Goal: Information Seeking & Learning: Learn about a topic

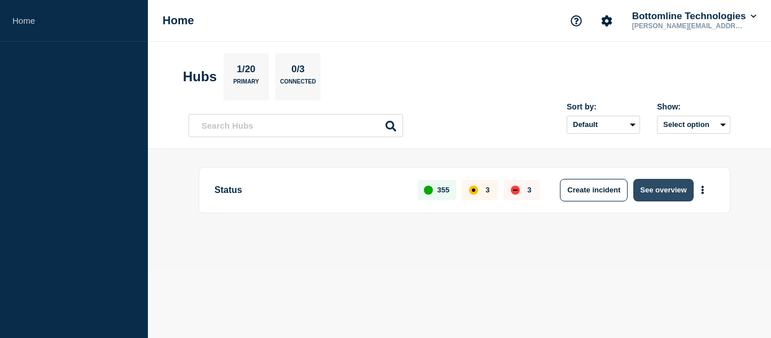
click at [679, 188] on button "See overview" at bounding box center [664, 190] width 60 height 23
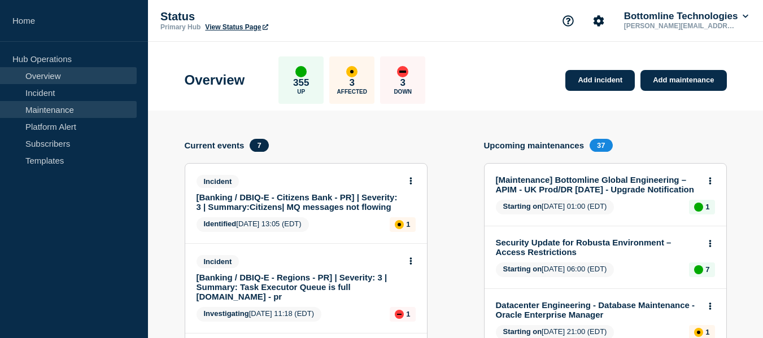
click at [78, 111] on link "Maintenance" at bounding box center [68, 109] width 137 height 17
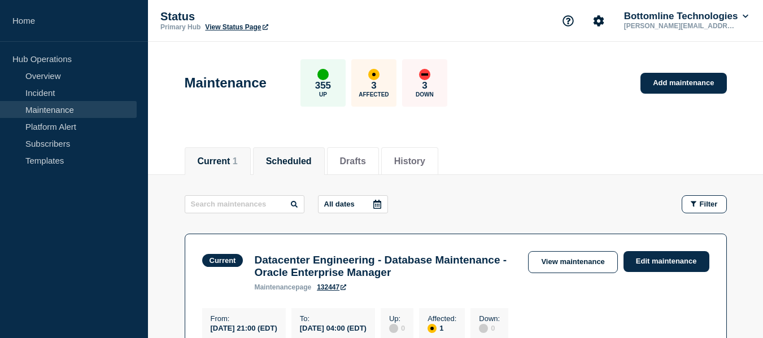
click at [306, 166] on button "Scheduled" at bounding box center [289, 161] width 46 height 10
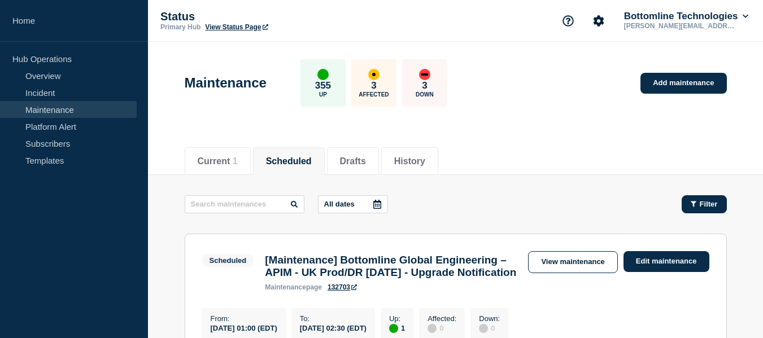
click at [716, 207] on span "Filter" at bounding box center [709, 204] width 18 height 8
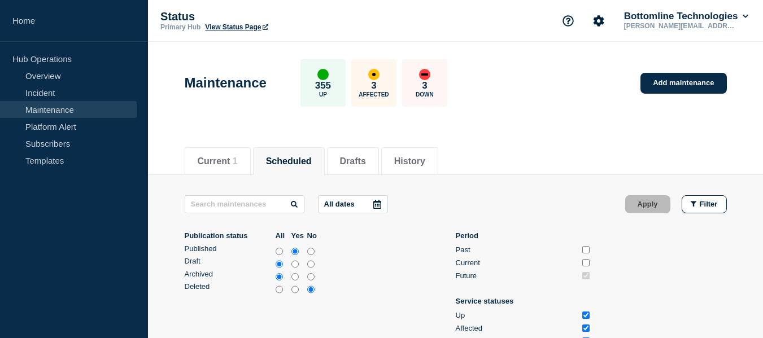
scroll to position [56, 0]
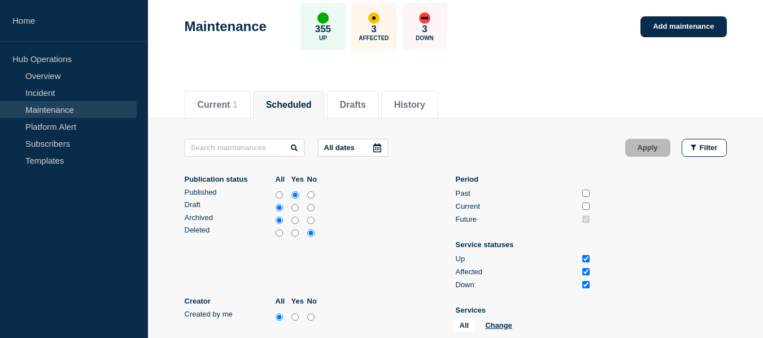
click at [381, 146] on icon at bounding box center [377, 147] width 8 height 9
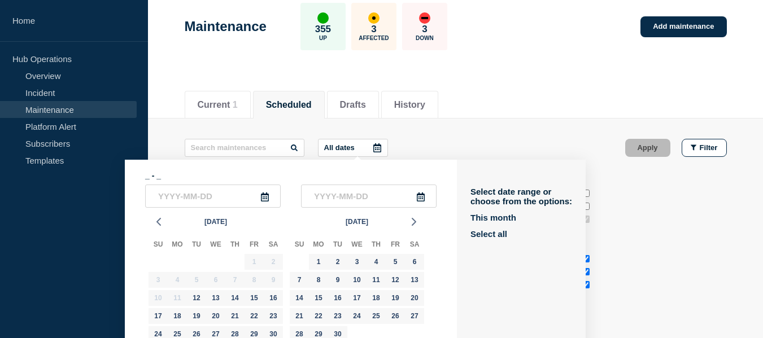
scroll to position [94, 0]
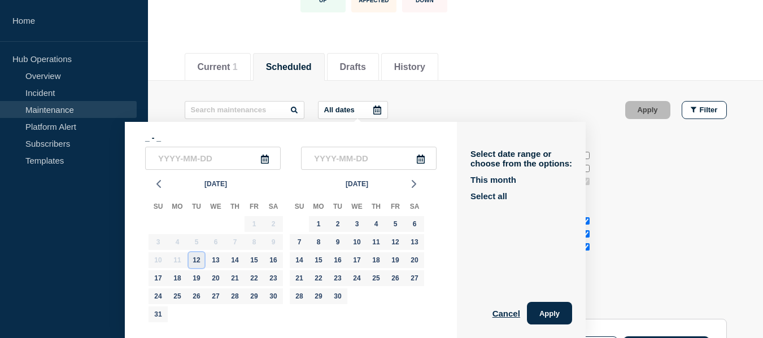
click at [197, 263] on div "12" at bounding box center [197, 260] width 16 height 16
type input "2025-08-12"
click at [197, 263] on div "12" at bounding box center [197, 260] width 16 height 16
type input "2025-08-12"
click at [195, 295] on div "26" at bounding box center [197, 297] width 16 height 16
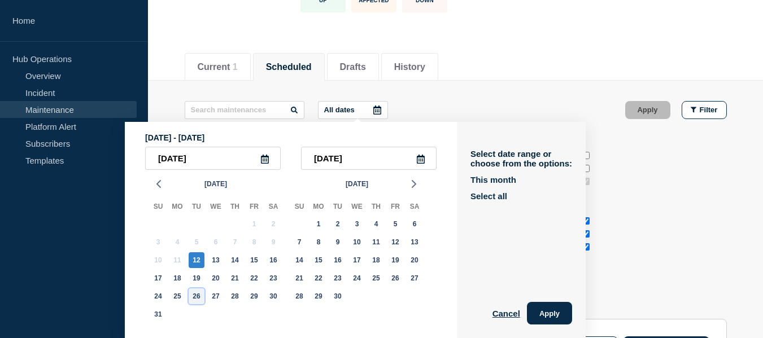
type input "2025-08-26"
click at [195, 295] on div "26" at bounding box center [197, 297] width 16 height 16
type input "2025-08-26"
click at [196, 263] on div "12" at bounding box center [197, 260] width 16 height 16
type input "2025-08-12"
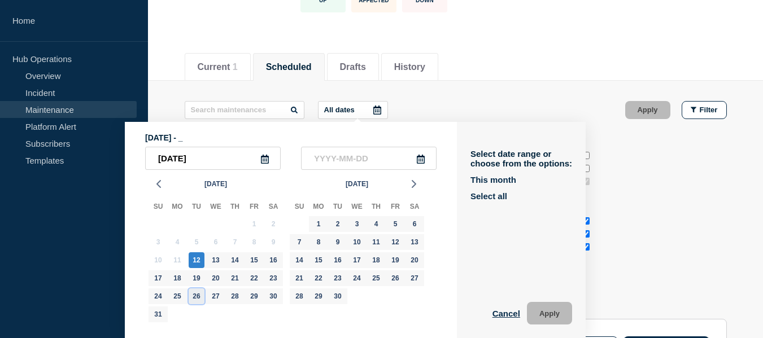
click at [197, 298] on div "26" at bounding box center [197, 297] width 16 height 16
type input "2025-08-26"
click at [557, 313] on button "Apply" at bounding box center [549, 313] width 45 height 23
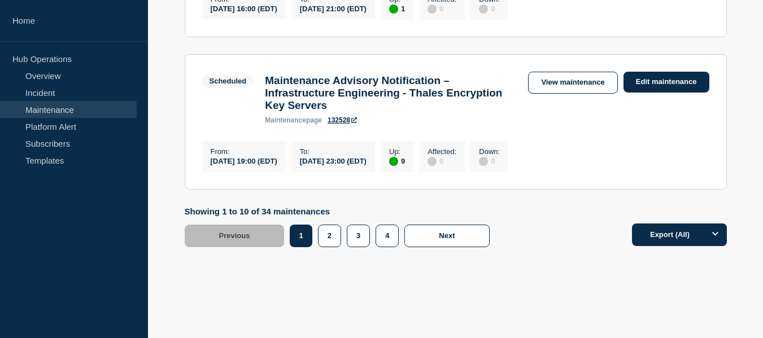
scroll to position [1808, 0]
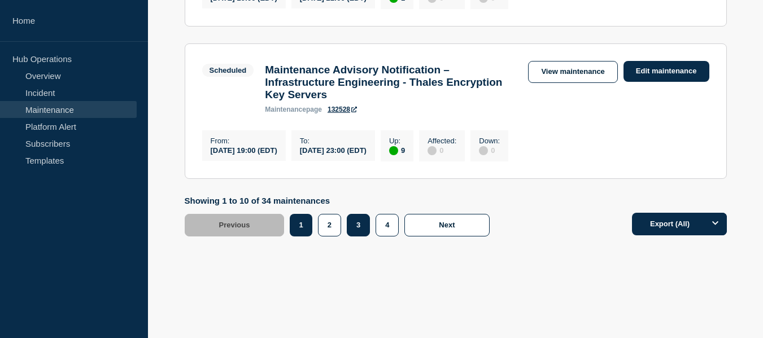
click at [356, 225] on button "3" at bounding box center [358, 225] width 23 height 23
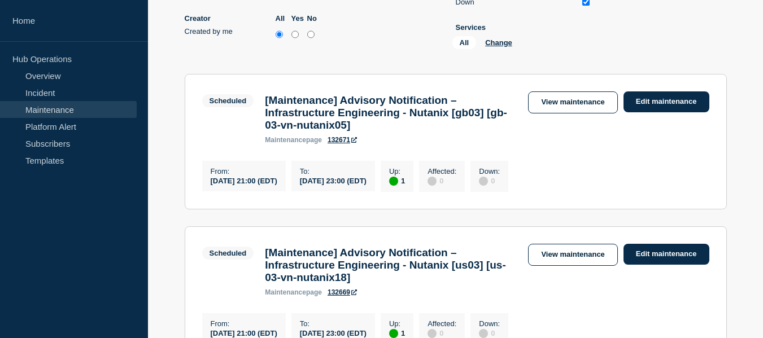
scroll to position [283, 0]
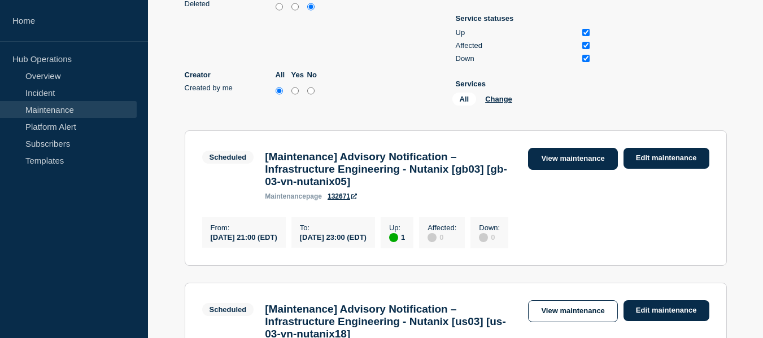
click at [565, 161] on link "View maintenance" at bounding box center [572, 159] width 89 height 22
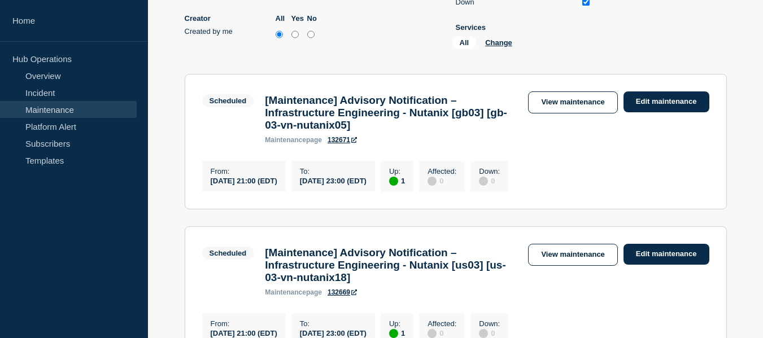
scroll to position [396, 0]
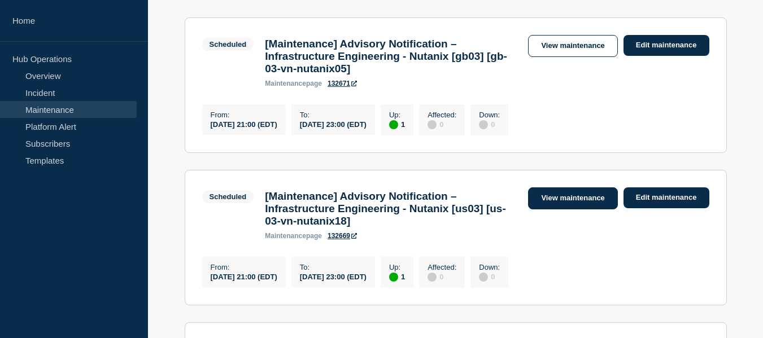
click at [570, 209] on link "View maintenance" at bounding box center [572, 198] width 89 height 22
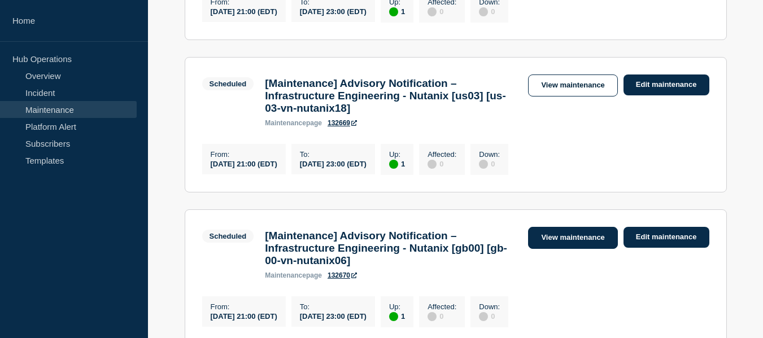
click at [584, 249] on link "View maintenance" at bounding box center [572, 238] width 89 height 22
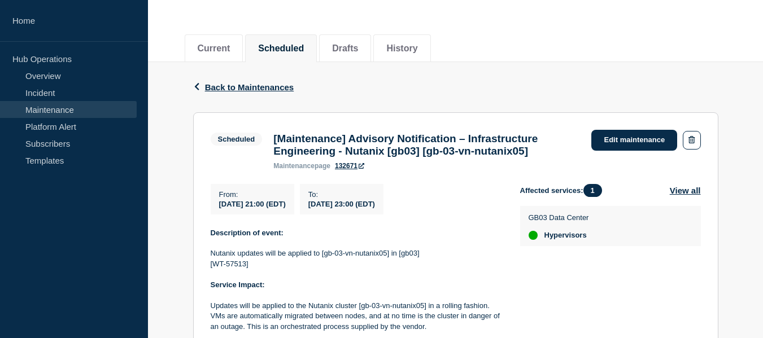
scroll to position [169, 0]
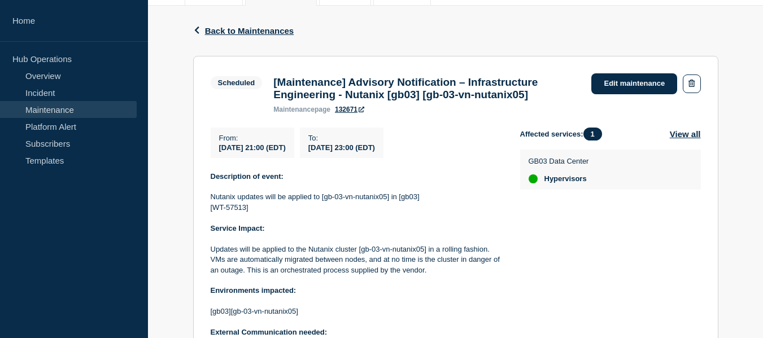
drag, startPoint x: 219, startPoint y: 144, endPoint x: 427, endPoint y: 156, distance: 208.2
click at [427, 156] on div "From : [DATE] 21:00 (EDT) To : [DATE] 23:00 (EDT)" at bounding box center [365, 143] width 309 height 30
click at [276, 158] on div "From : [DATE] 21:00 (EDT)" at bounding box center [253, 143] width 84 height 30
drag, startPoint x: 219, startPoint y: 156, endPoint x: 431, endPoint y: 155, distance: 212.3
click at [431, 155] on div "From : [DATE] 21:00 (EDT) To : [DATE] 23:00 (EDT)" at bounding box center [365, 143] width 309 height 30
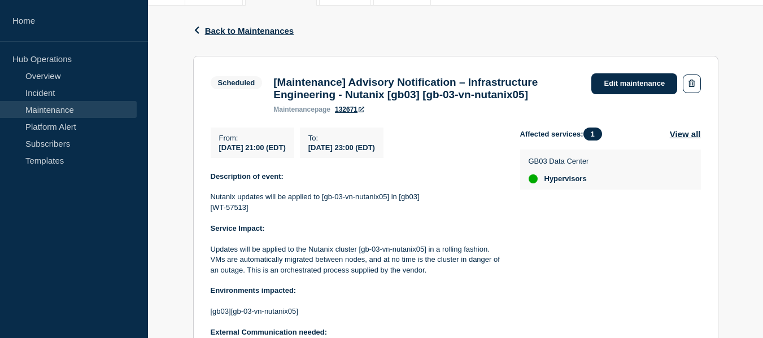
copy div "[DATE] 21:00 (EDT) To : [DATE] 23:00 (EDT)"
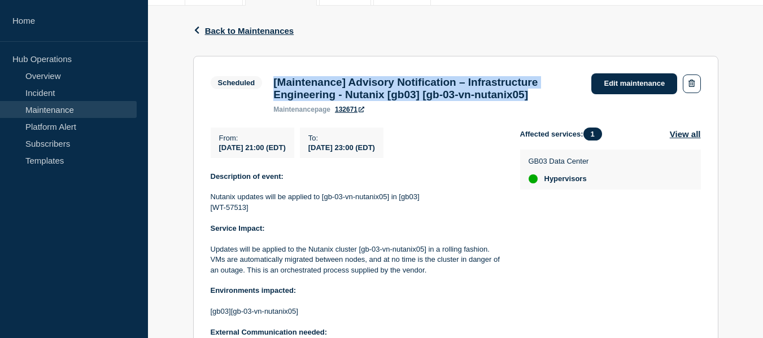
drag, startPoint x: 273, startPoint y: 86, endPoint x: 573, endPoint y: 95, distance: 300.0
click at [573, 95] on h3 "[Maintenance] Advisory Notification – Infrastructure Engineering - Nutanix [gb0…" at bounding box center [426, 88] width 307 height 25
copy h3 "[Maintenance] Advisory Notification – Infrastructure Engineering - Nutanix [gb0…"
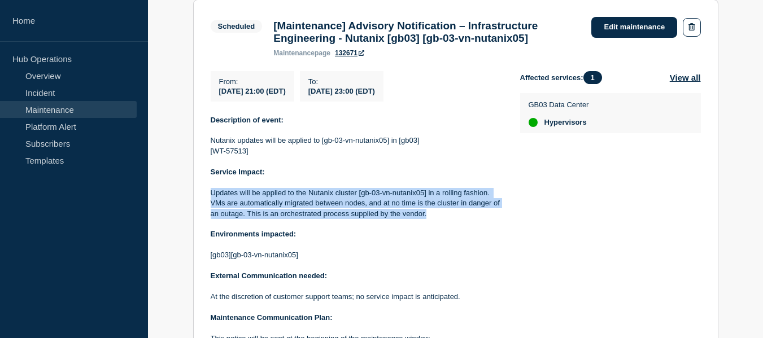
drag, startPoint x: 211, startPoint y: 200, endPoint x: 437, endPoint y: 218, distance: 226.5
click at [437, 218] on p "Updates will be applied to the Nutanix cluster [gb-03-vn-nutanix05] in a rollin…" at bounding box center [356, 203] width 291 height 31
copy p "Updates will be applied to the Nutanix cluster [gb-03-vn-nutanix05] in a rollin…"
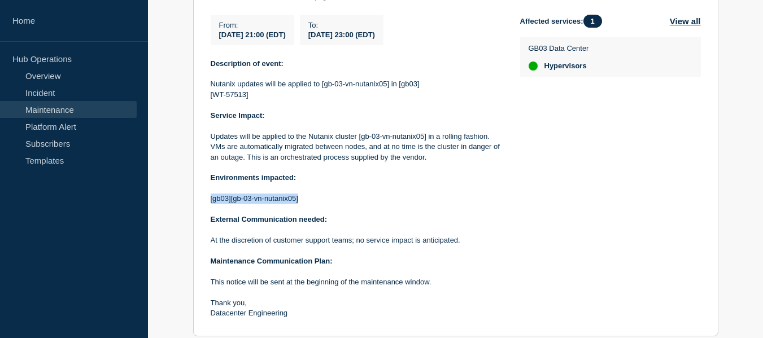
drag, startPoint x: 210, startPoint y: 208, endPoint x: 335, endPoint y: 209, distance: 124.8
click at [335, 204] on p "[gb03][gb-03-vn-nutanix05]" at bounding box center [356, 199] width 291 height 10
copy p "[gb03][gb-03-vn-nutanix05]"
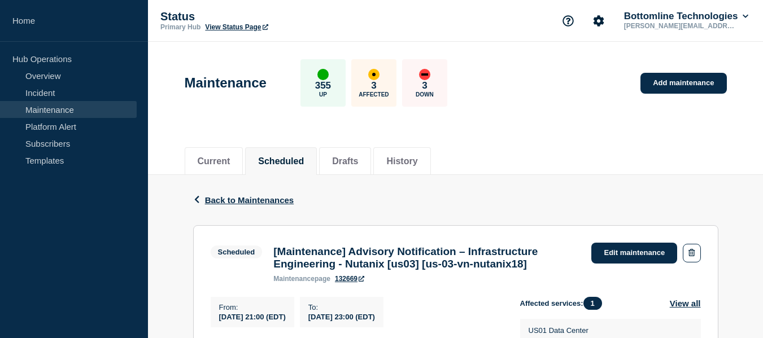
scroll to position [56, 0]
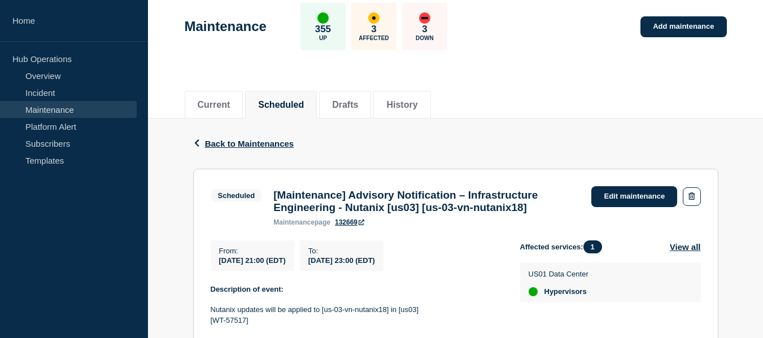
drag, startPoint x: 219, startPoint y: 265, endPoint x: 427, endPoint y: 268, distance: 208.4
click at [427, 268] on div "From : [DATE] 21:00 (EDT) To : [DATE] 23:00 (EDT)" at bounding box center [365, 256] width 309 height 30
copy div "[DATE] 21:00 (EDT) To : [DATE] 23:00 (EDT)"
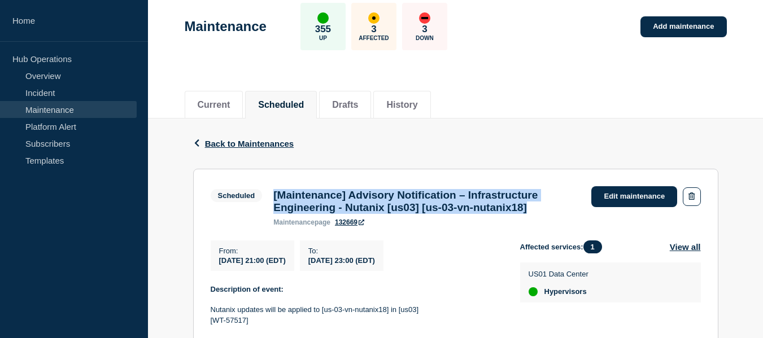
drag, startPoint x: 272, startPoint y: 196, endPoint x: 570, endPoint y: 208, distance: 298.4
click at [570, 208] on div "[Maintenance] Advisory Notification – Infrastructure Engineering - Nutanix [us0…" at bounding box center [427, 207] width 318 height 37
copy h3 "[Maintenance] Advisory Notification – Infrastructure Engineering - Nutanix [us0…"
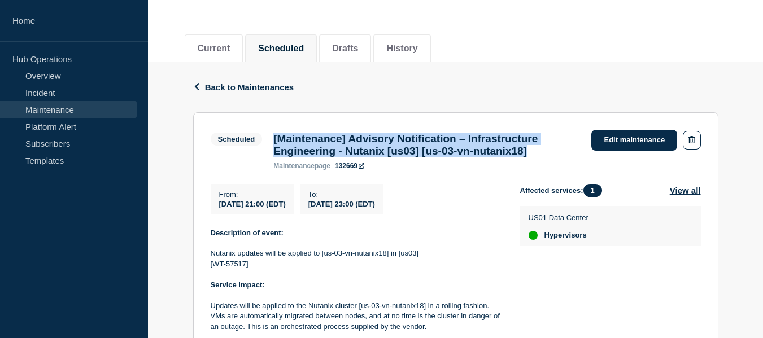
scroll to position [169, 0]
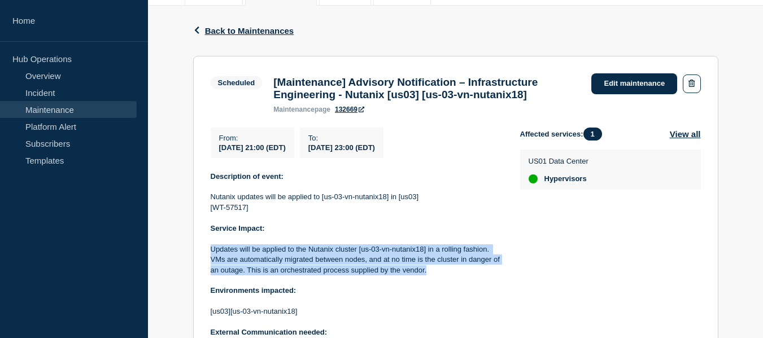
drag, startPoint x: 211, startPoint y: 256, endPoint x: 447, endPoint y: 277, distance: 236.4
click at [447, 276] on p "Updates will be applied to the Nutanix cluster [us-03-vn-nutanix18] in a rollin…" at bounding box center [356, 260] width 291 height 31
copy p "Updates will be applied to the Nutanix cluster [us-03-vn-nutanix18] in a rollin…"
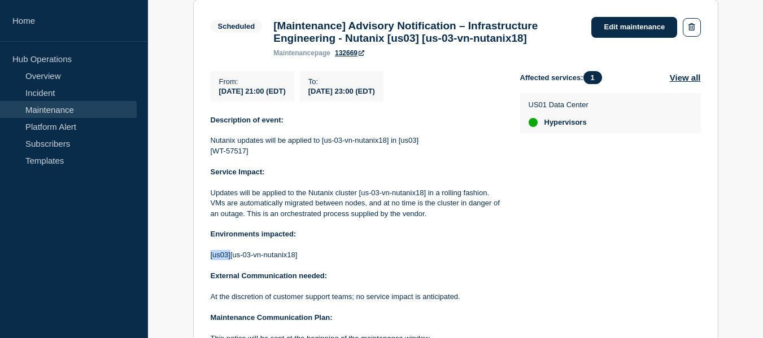
drag, startPoint x: 211, startPoint y: 261, endPoint x: 230, endPoint y: 261, distance: 19.2
click at [230, 260] on p "[us03][us-03-vn-nutanix18]" at bounding box center [356, 255] width 291 height 10
copy p "[us03]"
drag, startPoint x: 324, startPoint y: 265, endPoint x: 230, endPoint y: 262, distance: 93.8
click at [230, 260] on p "[us03][us-03-vn-nutanix18]" at bounding box center [356, 255] width 291 height 10
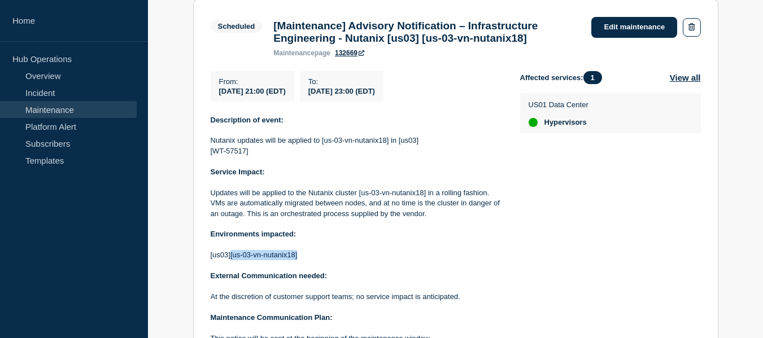
copy p "[us-03-vn-nutanix18]"
drag, startPoint x: 229, startPoint y: 261, endPoint x: 208, endPoint y: 263, distance: 20.4
click at [208, 263] on section "Scheduled [Maintenance] Advisory Notification – Infrastructure Engineering - Nu…" at bounding box center [455, 196] width 525 height 394
click at [229, 271] on p at bounding box center [356, 266] width 291 height 10
drag, startPoint x: 229, startPoint y: 263, endPoint x: 213, endPoint y: 263, distance: 15.2
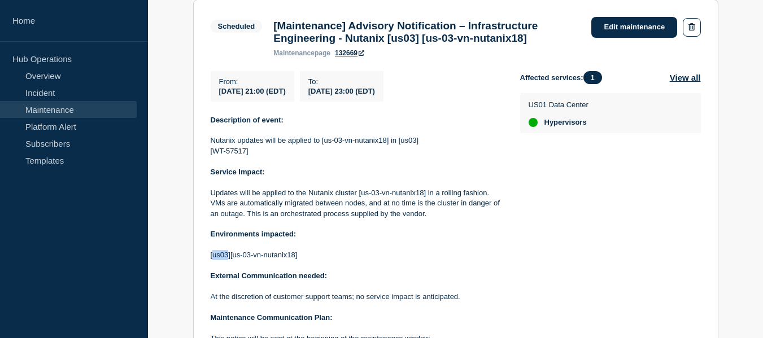
click at [213, 260] on p "[us03][us-03-vn-nutanix18]" at bounding box center [356, 255] width 291 height 10
drag, startPoint x: 204, startPoint y: 265, endPoint x: 232, endPoint y: 261, distance: 27.4
click at [232, 261] on section "Scheduled [Maintenance] Advisory Notification – Infrastructure Engineering - Nu…" at bounding box center [455, 196] width 525 height 394
copy p "[us03]["
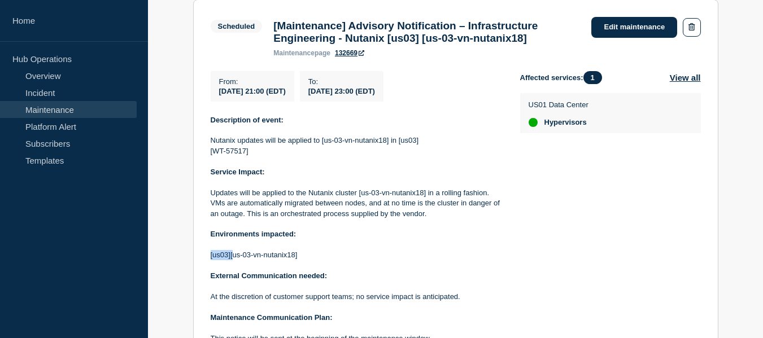
scroll to position [0, 0]
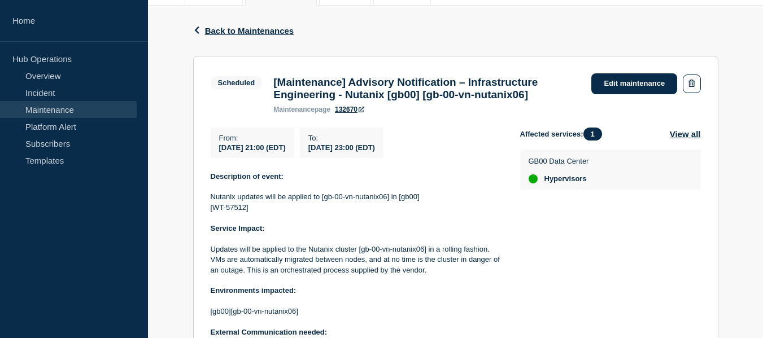
scroll to position [226, 0]
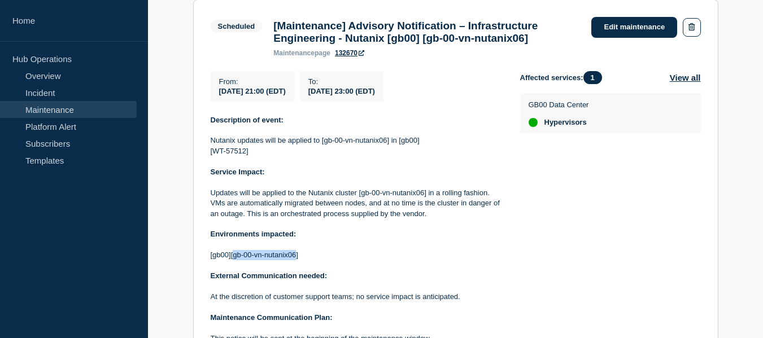
drag, startPoint x: 295, startPoint y: 260, endPoint x: 249, endPoint y: 260, distance: 45.7
click at [235, 260] on p "[gb00][gb-00-vn-nutanix06]" at bounding box center [356, 255] width 291 height 10
drag, startPoint x: 313, startPoint y: 263, endPoint x: 230, endPoint y: 264, distance: 83.0
click at [230, 260] on p "[gb00][gb-00-vn-nutanix06]" at bounding box center [356, 255] width 291 height 10
copy p "[gb-00-vn-nutanix06]"
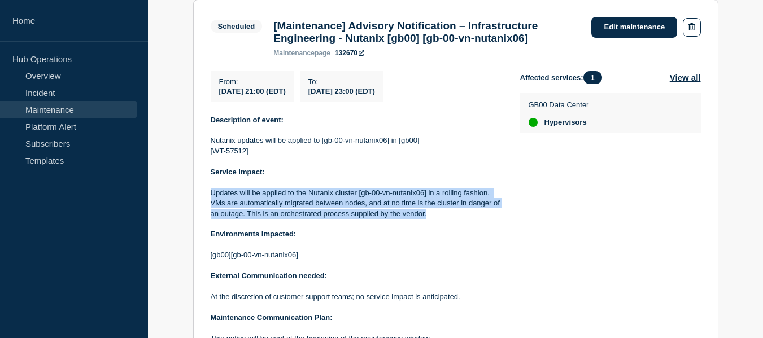
drag, startPoint x: 343, startPoint y: 216, endPoint x: 211, endPoint y: 198, distance: 134.0
click at [211, 198] on p "Updates will be applied to the Nutanix cluster [gb-00-vn-nutanix06] in a rollin…" at bounding box center [356, 203] width 291 height 31
copy p "Updates will be applied to the Nutanix cluster [gb-00-vn-nutanix06] in a rollin…"
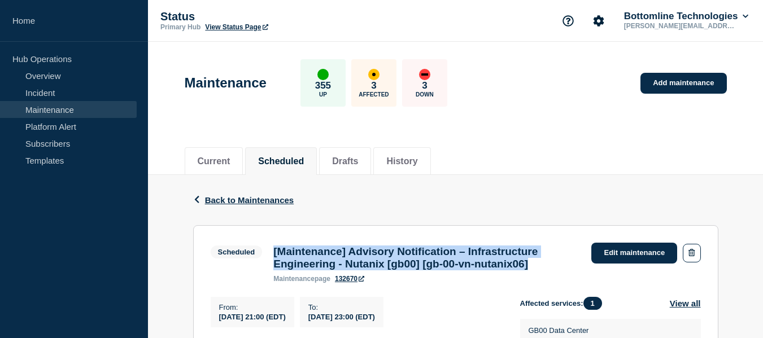
drag, startPoint x: 566, startPoint y: 270, endPoint x: 272, endPoint y: 252, distance: 294.2
click at [273, 252] on div "[Maintenance] Advisory Notification – Infrastructure Engineering - Nutanix [gb0…" at bounding box center [427, 264] width 318 height 37
copy h3 "[Maintenance] Advisory Notification – Infrastructure Engineering - Nutanix [gb0…"
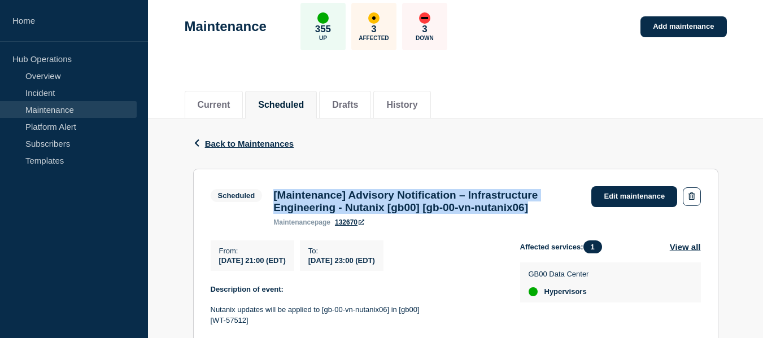
drag, startPoint x: 220, startPoint y: 265, endPoint x: 430, endPoint y: 265, distance: 209.5
click at [430, 265] on div "From : [DATE] 21:00 (EDT) To : [DATE] 23:00 (EDT)" at bounding box center [365, 256] width 309 height 30
copy div "[DATE] 21:00 (EDT) To : [DATE] 23:00 (EDT)"
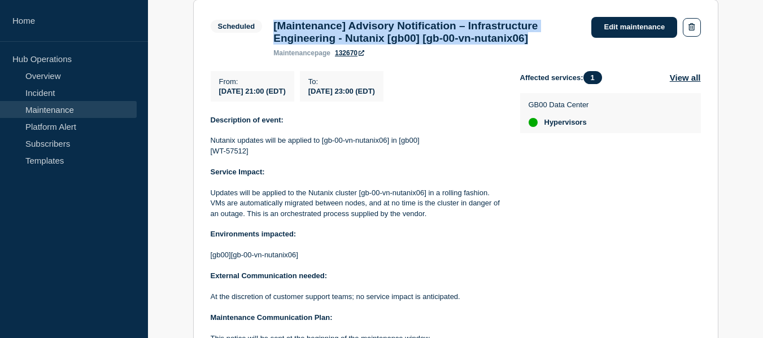
scroll to position [282, 0]
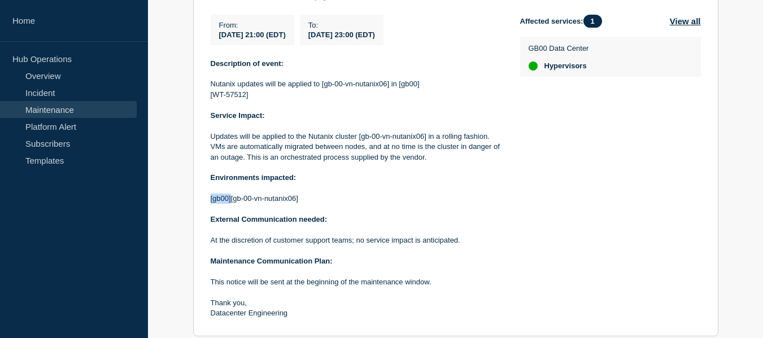
drag, startPoint x: 230, startPoint y: 204, endPoint x: 209, endPoint y: 203, distance: 20.9
click at [209, 203] on section "Scheduled [Maintenance] Advisory Notification – Infrastructure Engineering - Nu…" at bounding box center [455, 140] width 525 height 394
copy p "[gb00]"
